Goal: Task Accomplishment & Management: Manage account settings

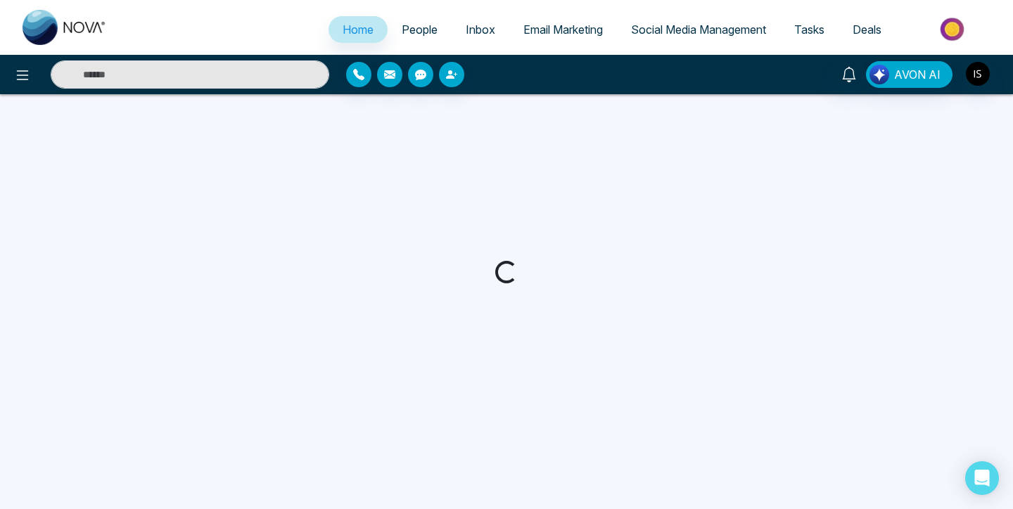
select select "*"
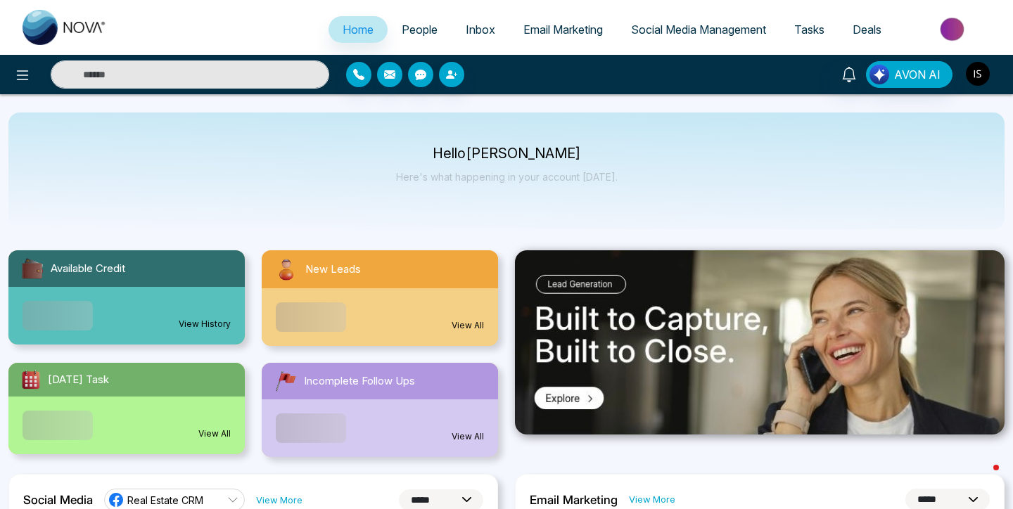
click at [977, 78] on img "button" at bounding box center [978, 74] width 24 height 24
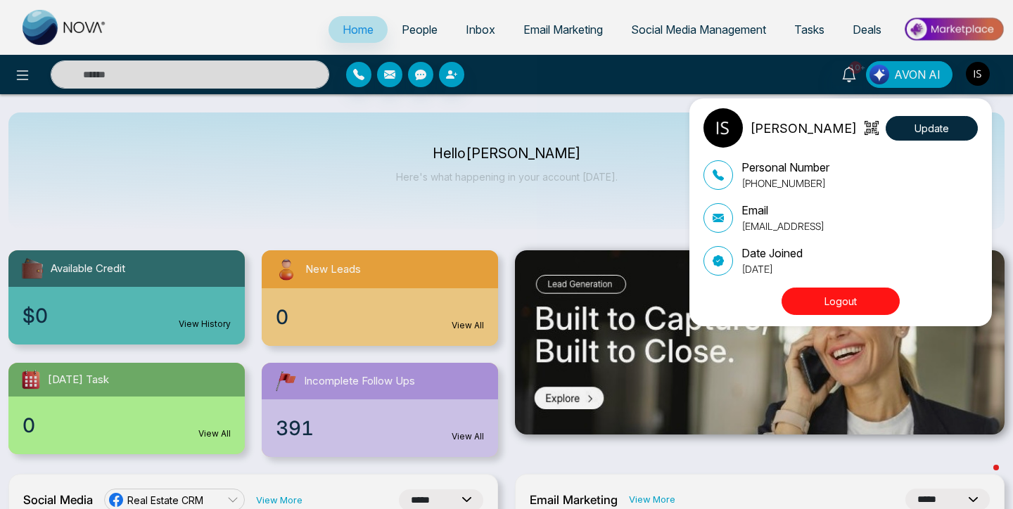
click at [861, 306] on button "Logout" at bounding box center [841, 301] width 118 height 27
